Goal: Obtain resource: Download file/media

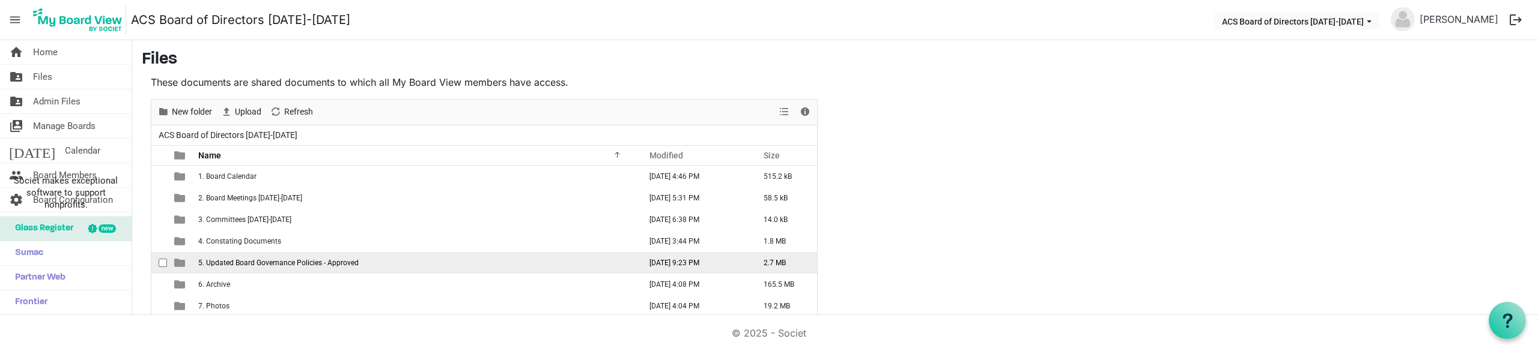
click at [261, 265] on span "5. Updated Board Governance Policies - Approved" at bounding box center [278, 263] width 160 height 8
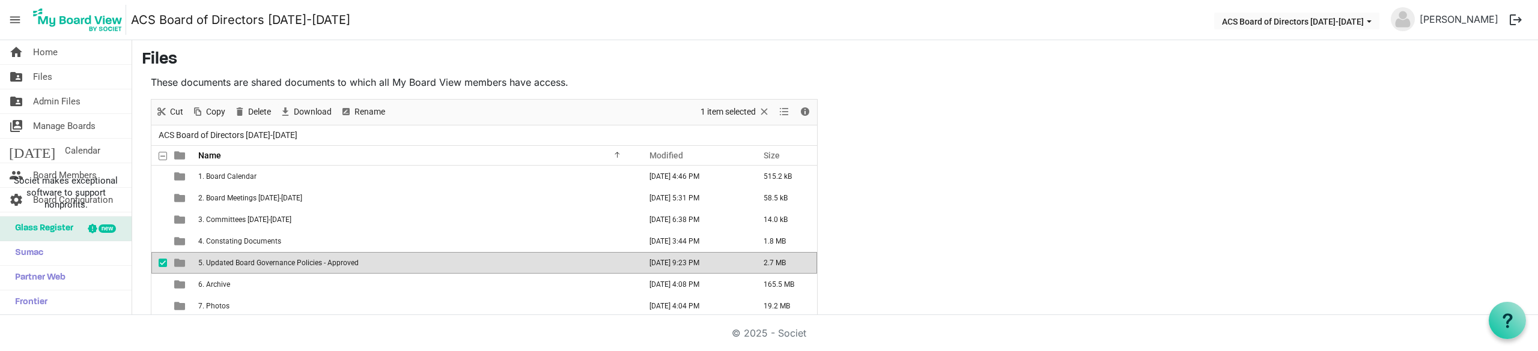
click at [261, 265] on span "5. Updated Board Governance Policies - Approved" at bounding box center [278, 263] width 160 height 8
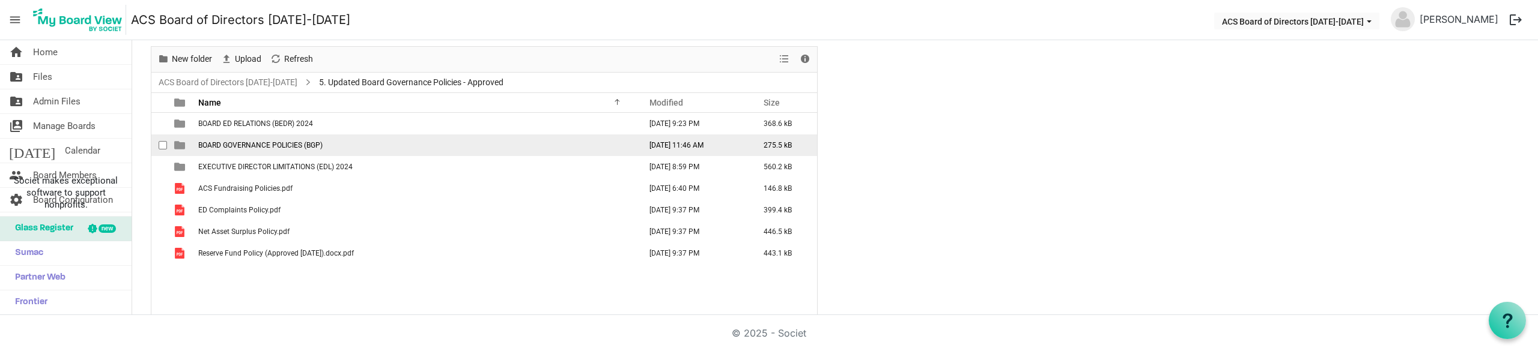
click at [294, 150] on td "BOARD GOVERNANCE POLICIES (BGP)" at bounding box center [416, 146] width 442 height 22
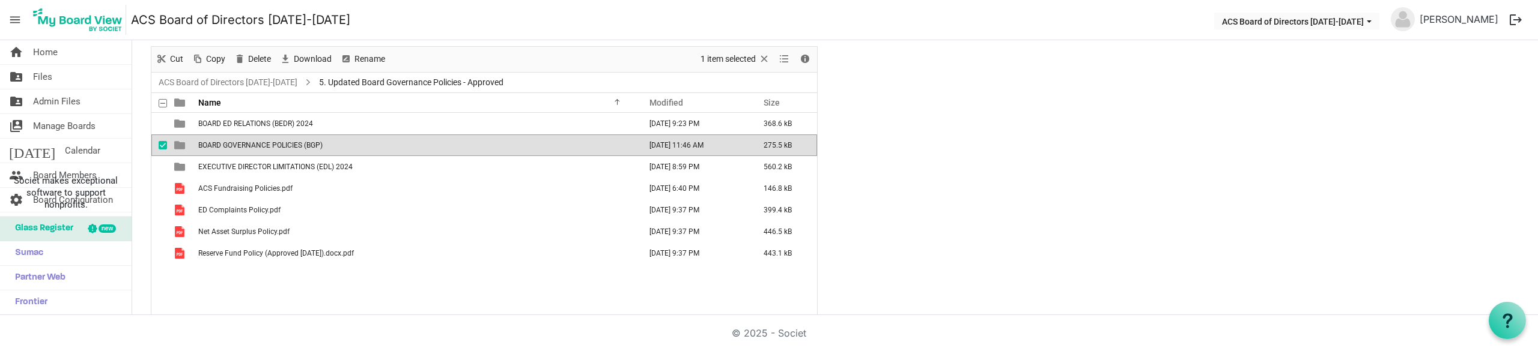
click at [290, 153] on td "BOARD GOVERNANCE POLICIES (BGP)" at bounding box center [416, 146] width 442 height 22
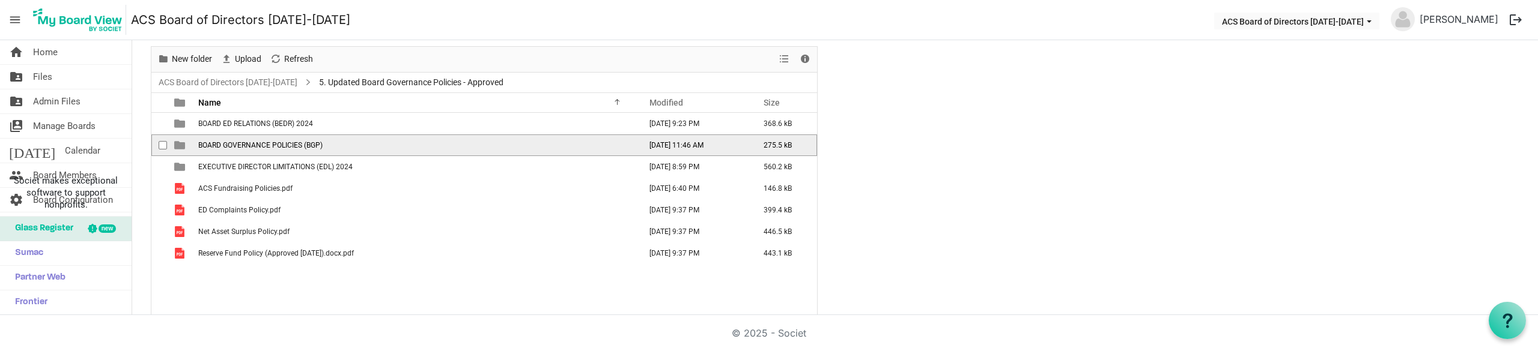
click at [290, 153] on td "BOARD GOVERNANCE POLICIES (BGP)" at bounding box center [416, 146] width 442 height 22
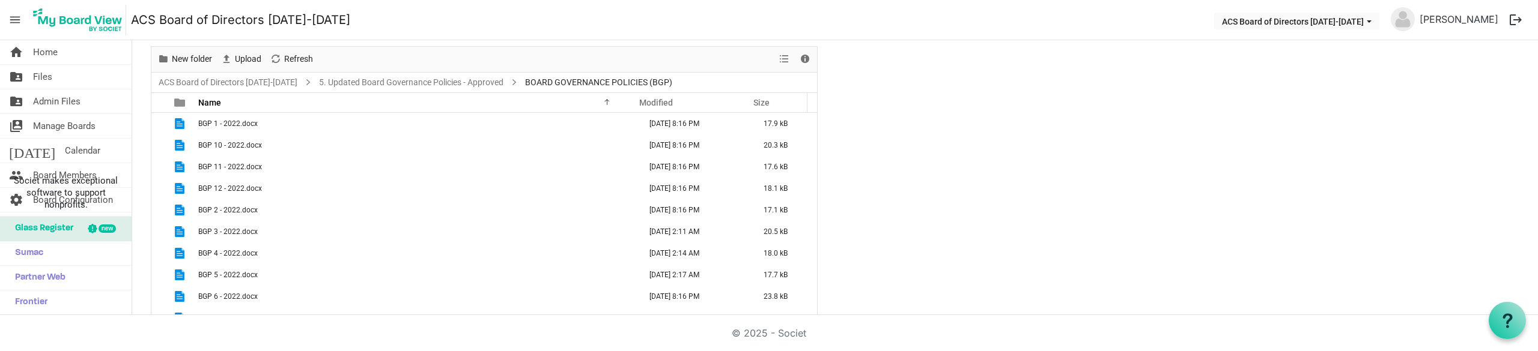
click at [290, 153] on td "BGP 10 - 2022.docx" at bounding box center [416, 146] width 442 height 22
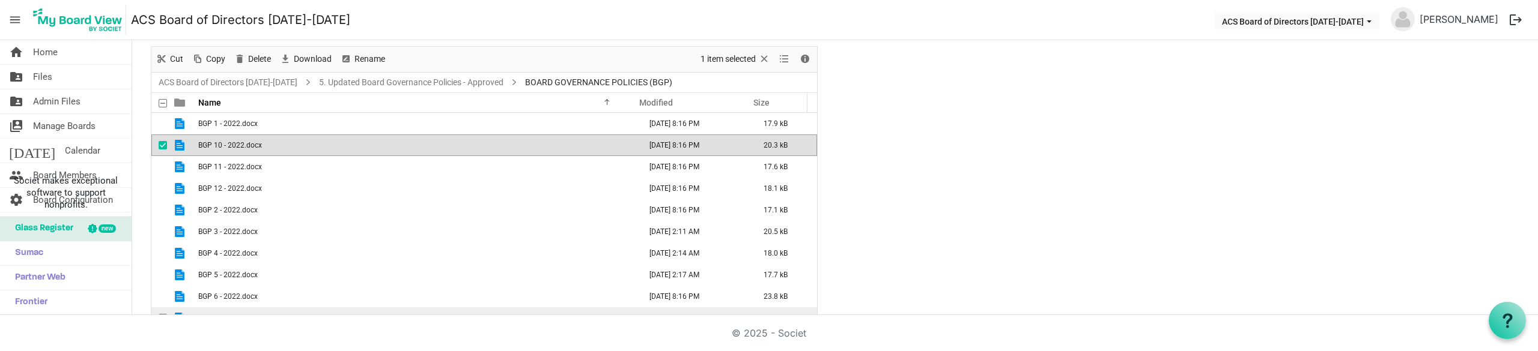
click at [336, 314] on td "BGP 7 - 2022.docx" at bounding box center [416, 319] width 442 height 22
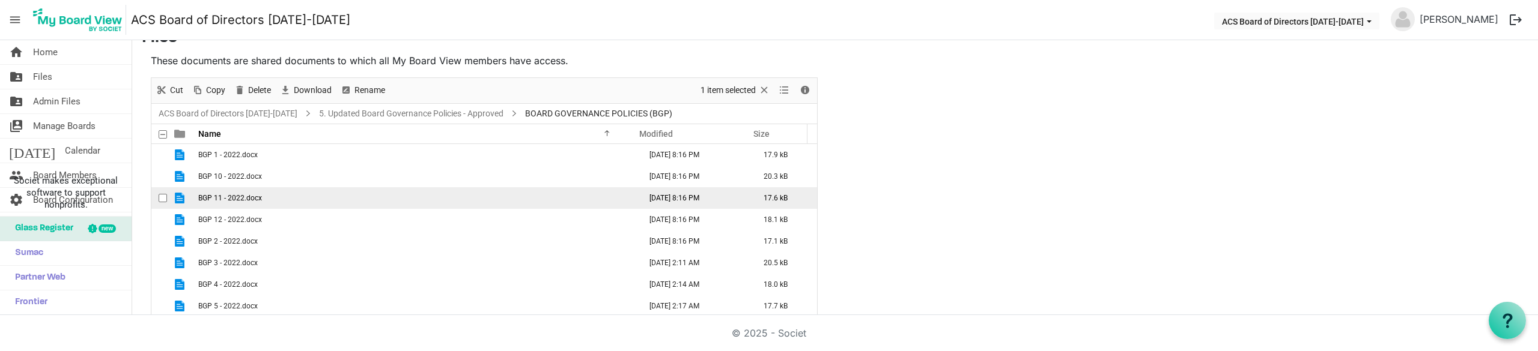
scroll to position [0, 0]
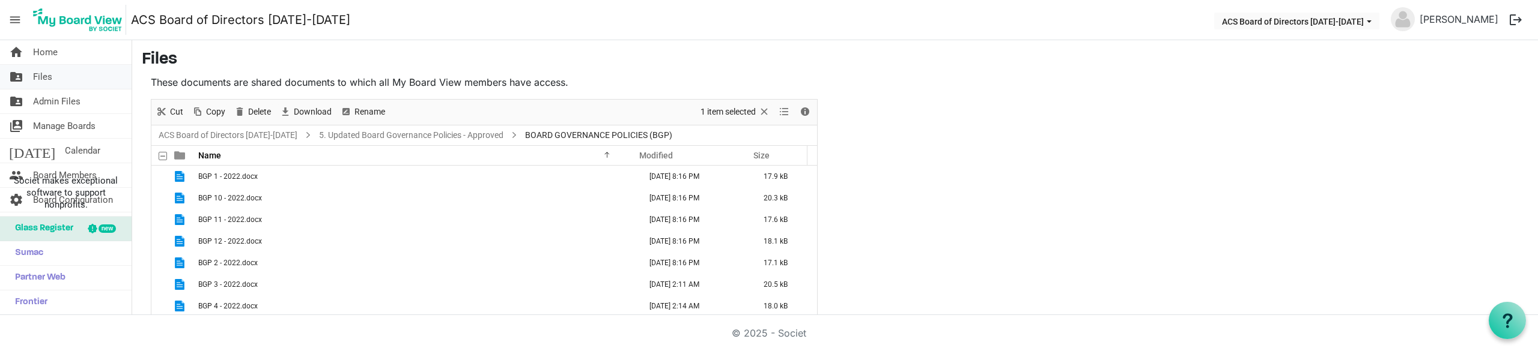
click at [53, 72] on link "folder_shared Files" at bounding box center [66, 77] width 132 height 24
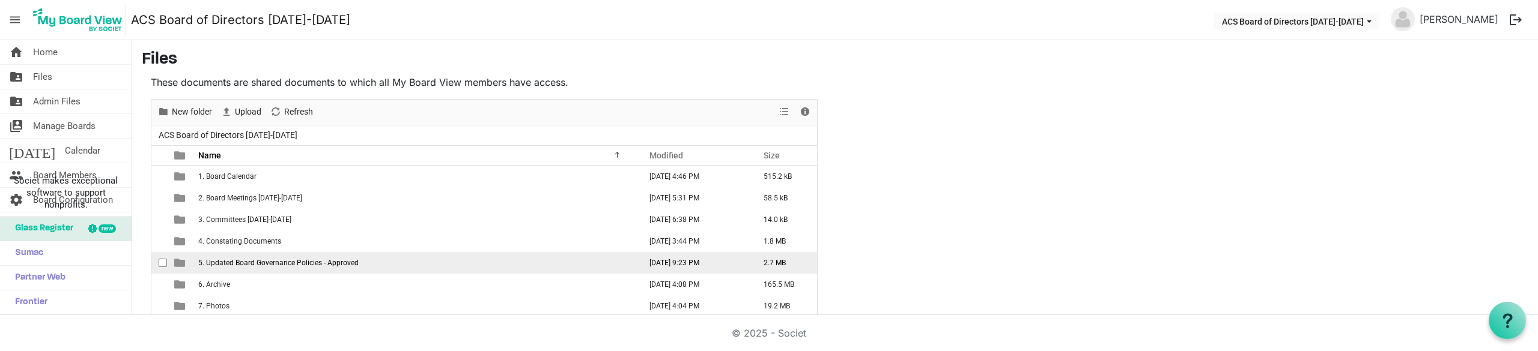
click at [294, 262] on span "5. Updated Board Governance Policies - Approved" at bounding box center [278, 263] width 160 height 8
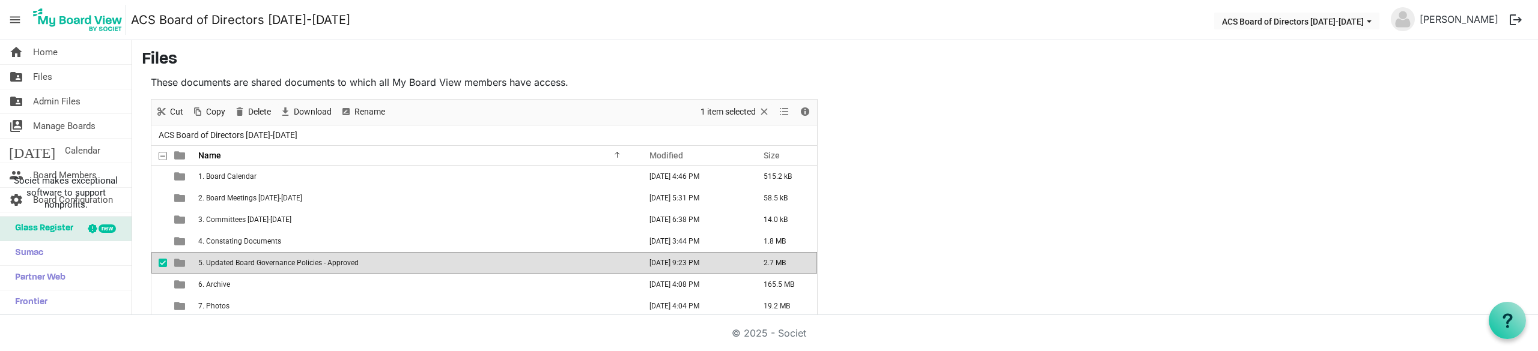
click at [294, 262] on span "5. Updated Board Governance Policies - Approved" at bounding box center [278, 263] width 160 height 8
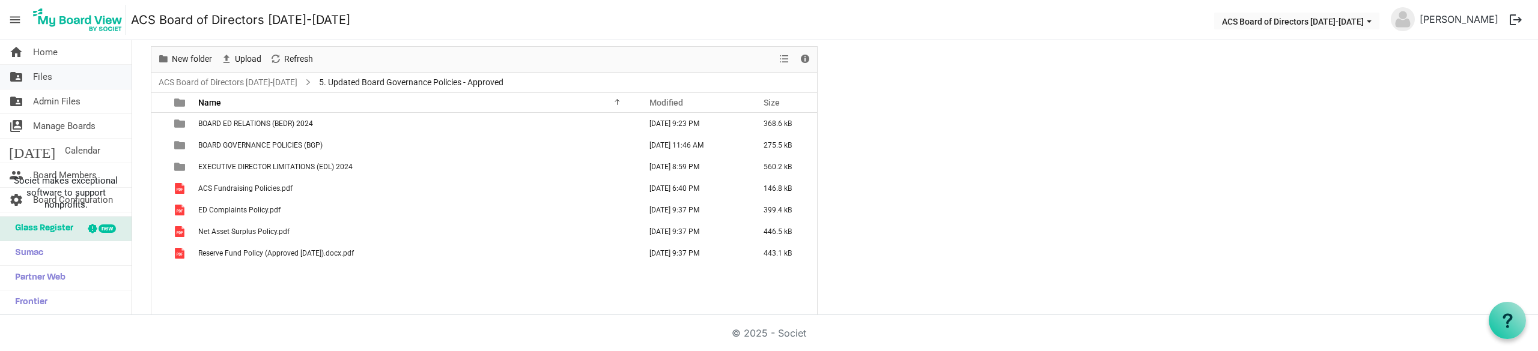
click at [46, 76] on span "Files" at bounding box center [42, 77] width 19 height 24
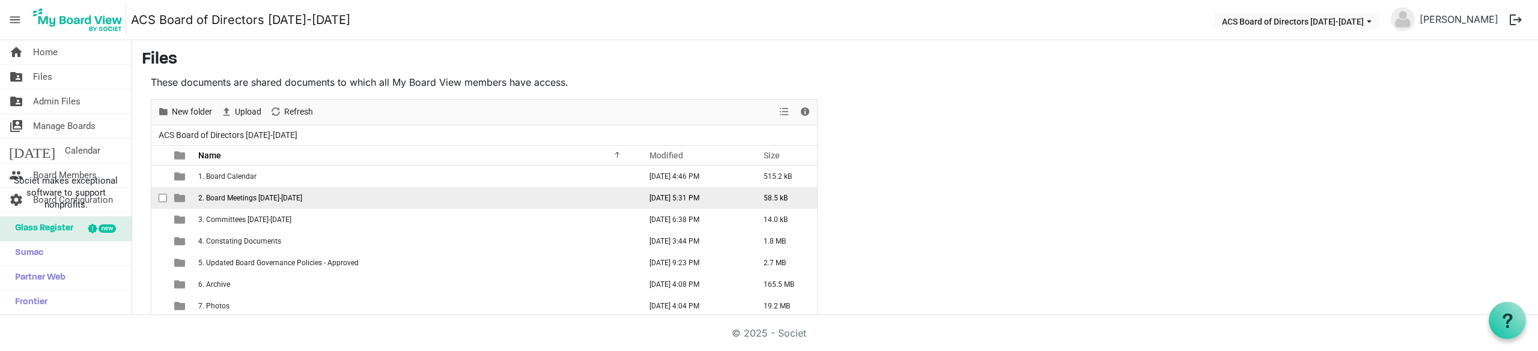
click at [305, 193] on td "2. Board Meetings [DATE]-[DATE]" at bounding box center [416, 198] width 442 height 22
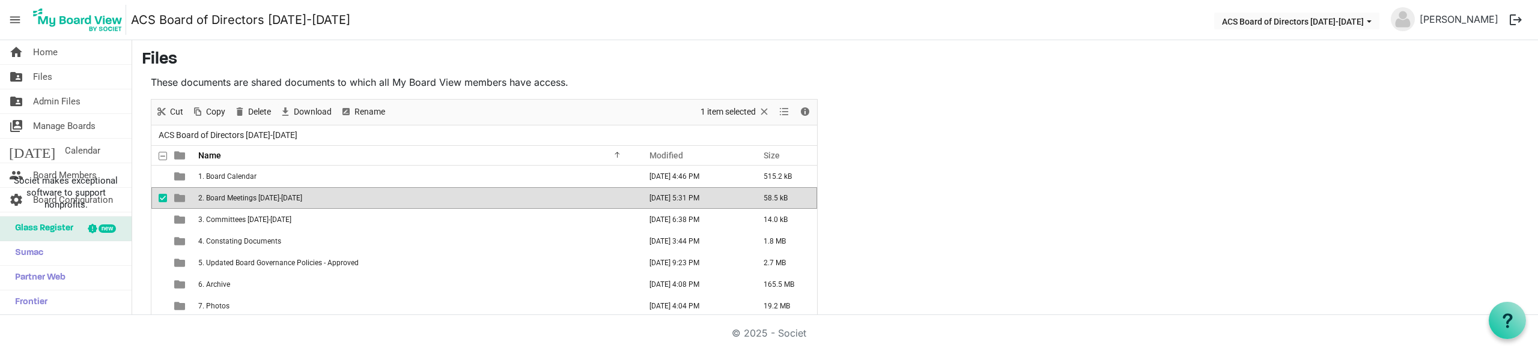
click at [305, 193] on td "2. Board Meetings [DATE]-[DATE]" at bounding box center [416, 198] width 442 height 22
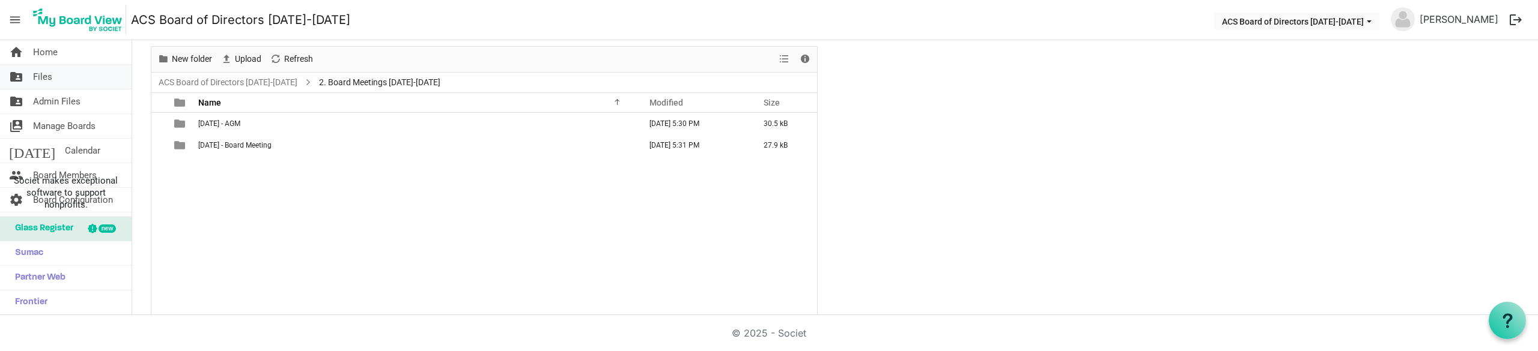
click at [46, 76] on span "Files" at bounding box center [42, 77] width 19 height 24
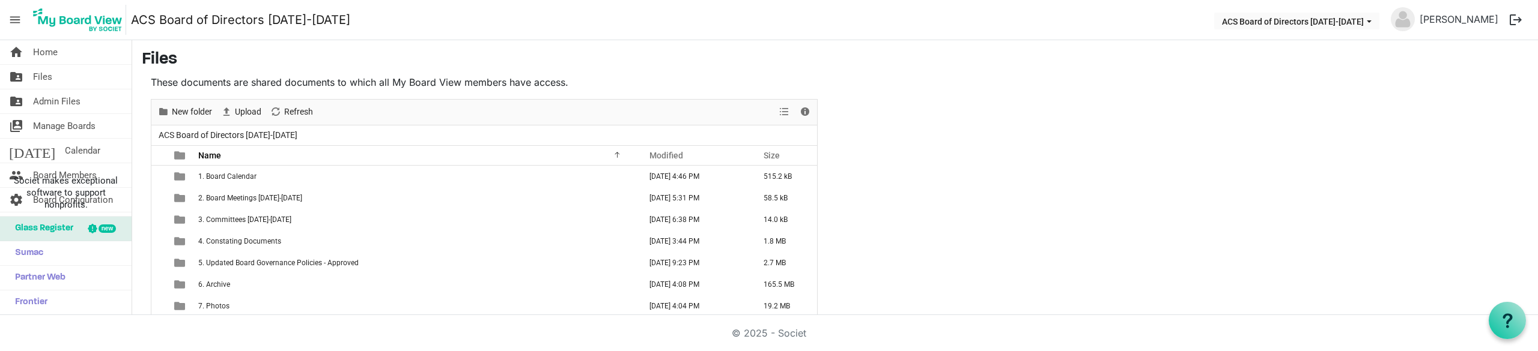
click at [50, 53] on span "Home" at bounding box center [45, 52] width 25 height 24
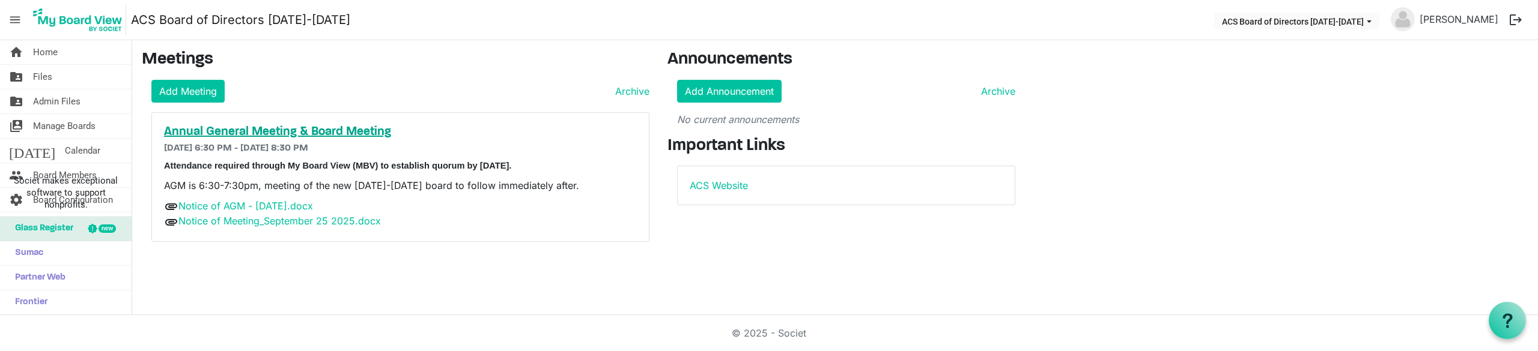
click at [336, 129] on h5 "Annual General Meeting & Board Meeting" at bounding box center [400, 132] width 473 height 14
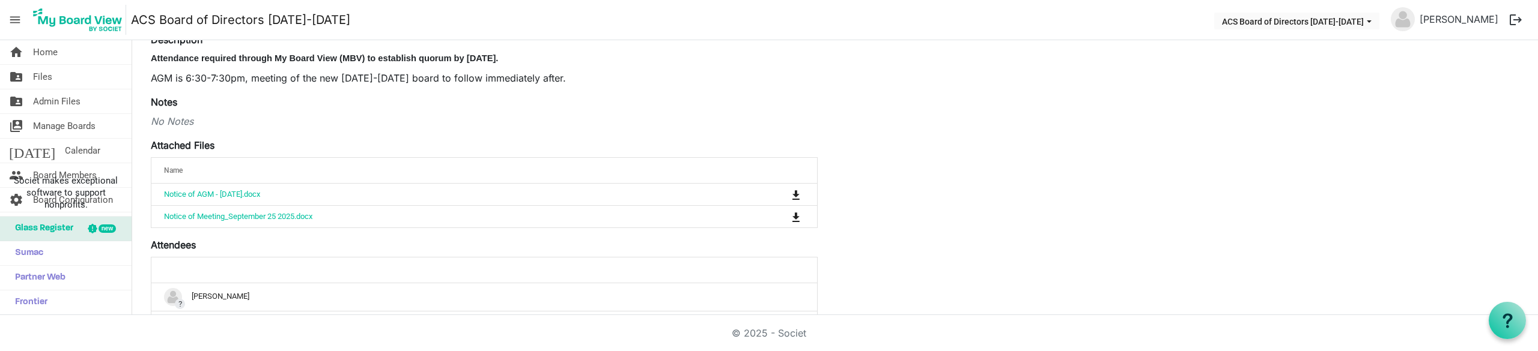
scroll to position [180, 0]
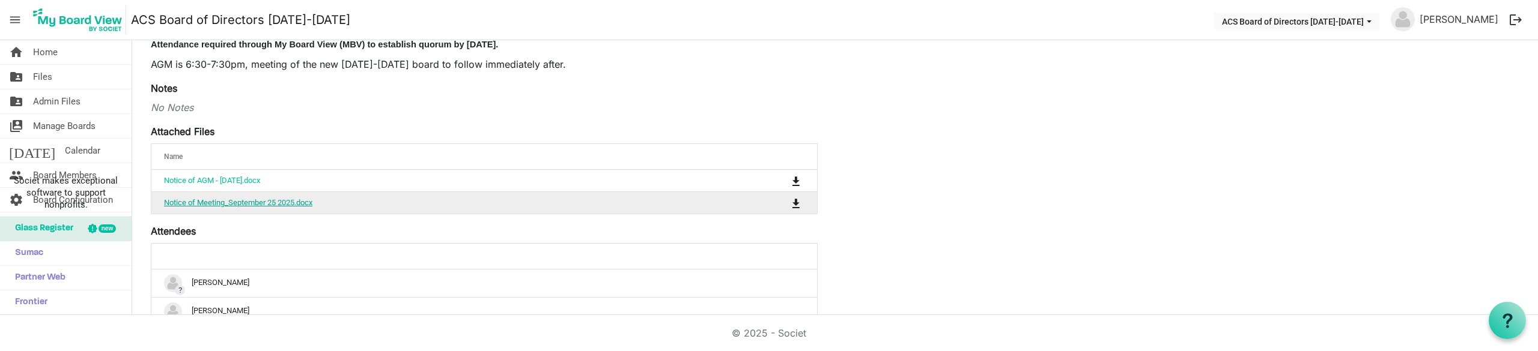
click at [259, 199] on link "Notice of Meeting_September 25 2025.docx" at bounding box center [238, 202] width 148 height 9
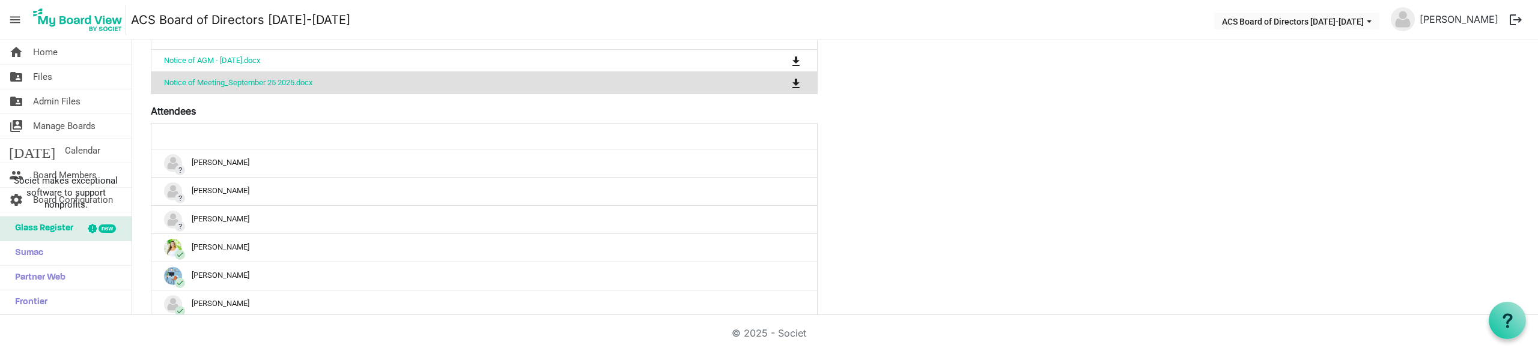
scroll to position [421, 0]
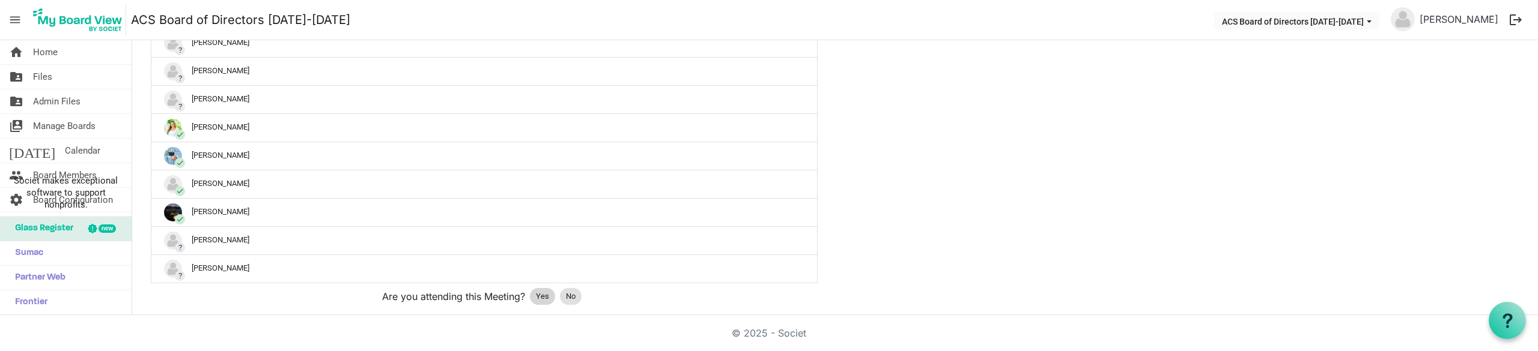
click at [536, 294] on span "Yes" at bounding box center [542, 297] width 13 height 12
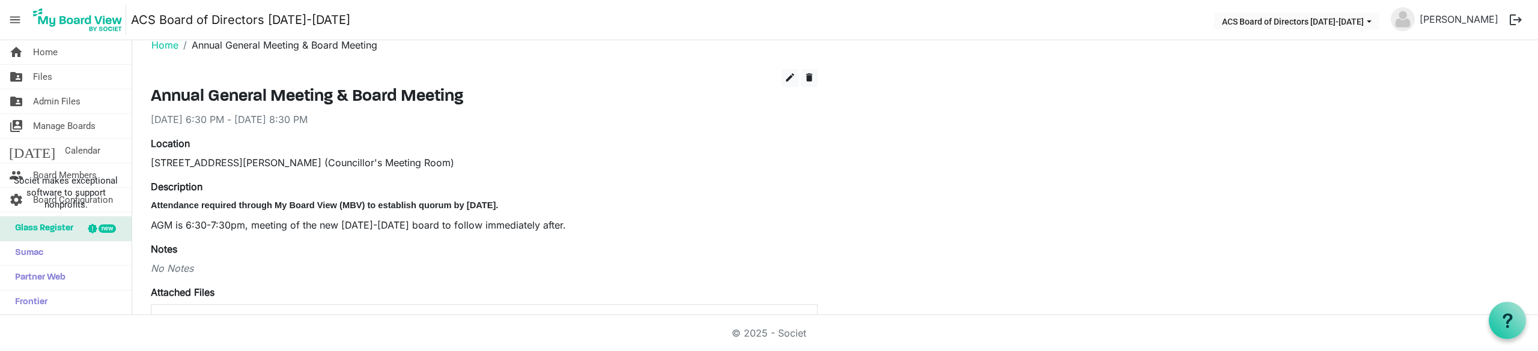
scroll to position [0, 0]
